Goal: Transaction & Acquisition: Purchase product/service

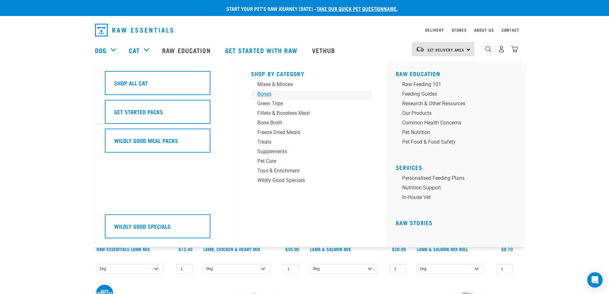
click at [267, 93] on div "Bones" at bounding box center [307, 94] width 100 height 8
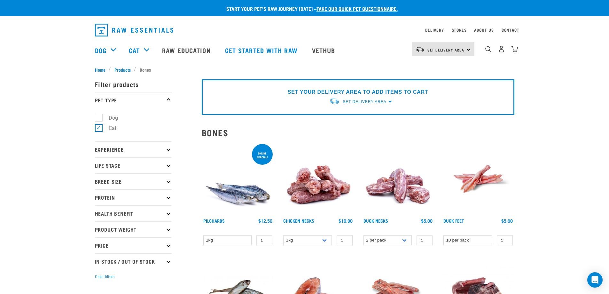
click at [98, 116] on label "Dog" at bounding box center [109, 118] width 22 height 8
click at [97, 116] on input "Dog" at bounding box center [97, 116] width 4 height 4
checkbox input "true"
click at [8, 177] on div "Start your pet’s raw journey today – take our quick pet questionnaire. Delivery…" at bounding box center [304, 270] width 609 height 540
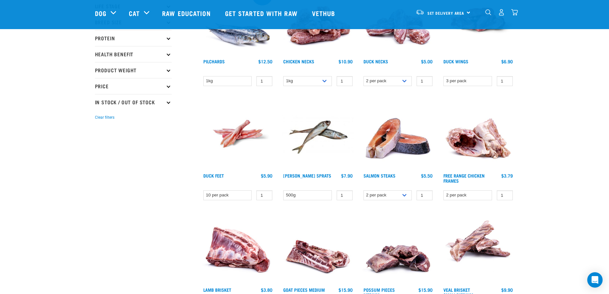
scroll to position [53, 0]
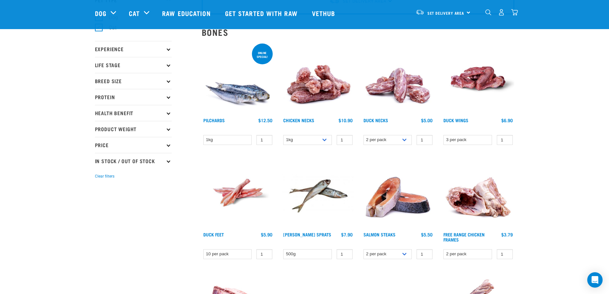
drag, startPoint x: 573, startPoint y: 91, endPoint x: 577, endPoint y: 90, distance: 3.9
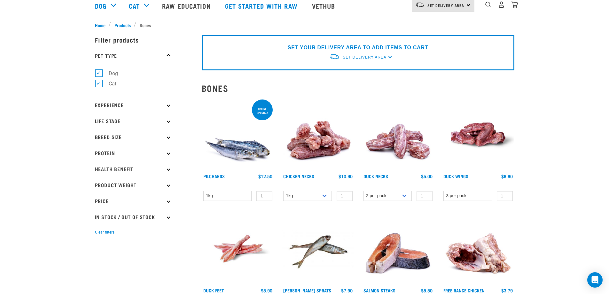
scroll to position [0, 0]
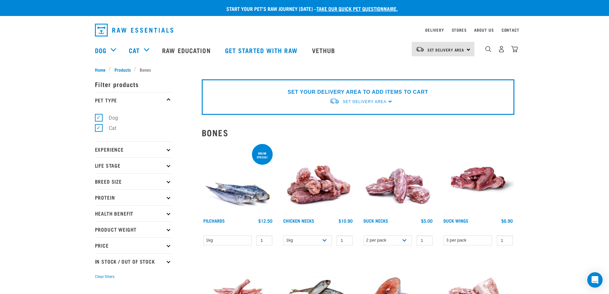
click at [99, 117] on label "Dog" at bounding box center [109, 118] width 22 height 8
click at [99, 117] on input "Dog" at bounding box center [97, 116] width 4 height 4
checkbox input "false"
